Goal: Task Accomplishment & Management: Manage account settings

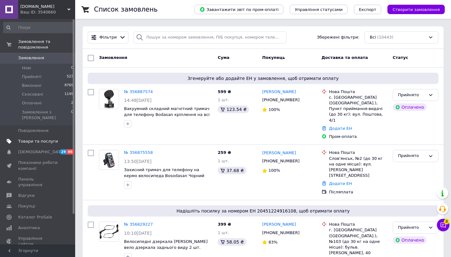
click at [29, 138] on span "Товари та послуги" at bounding box center [38, 141] width 40 height 6
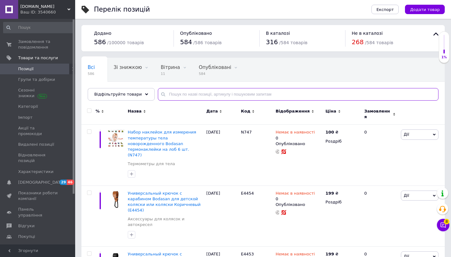
click at [190, 94] on input "text" at bounding box center [298, 94] width 280 height 13
type input "006"
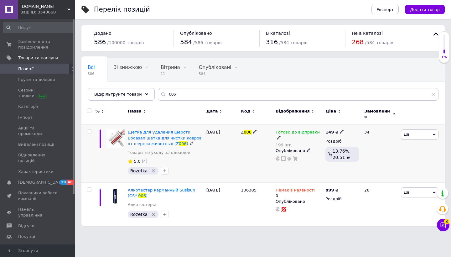
click at [340, 130] on icon at bounding box center [342, 132] width 4 height 4
click at [356, 120] on input "149" at bounding box center [372, 125] width 48 height 13
type input "129"
click at [212, 140] on div "[DATE]" at bounding box center [222, 154] width 35 height 58
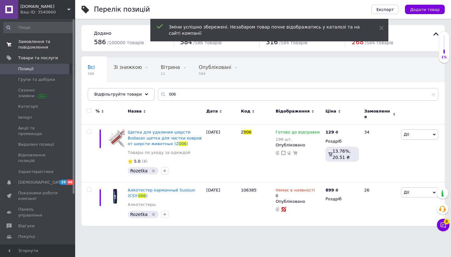
click at [33, 44] on span "Замовлення та повідомлення" at bounding box center [38, 44] width 40 height 11
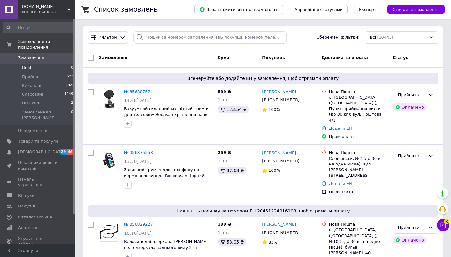
click at [36, 70] on li "Нові 0" at bounding box center [38, 68] width 77 height 9
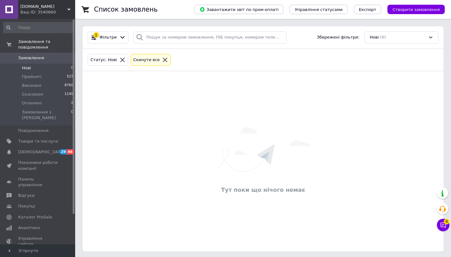
click at [36, 58] on span "Замовлення" at bounding box center [31, 58] width 26 height 6
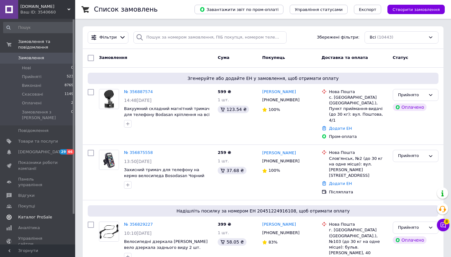
click at [39, 214] on span "Каталог ProSale" at bounding box center [35, 217] width 34 height 6
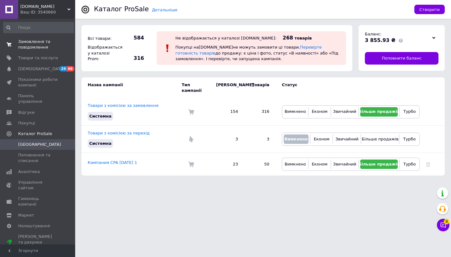
click at [38, 45] on span "Замовлення та повідомлення" at bounding box center [38, 44] width 40 height 11
